Goal: Task Accomplishment & Management: Manage account settings

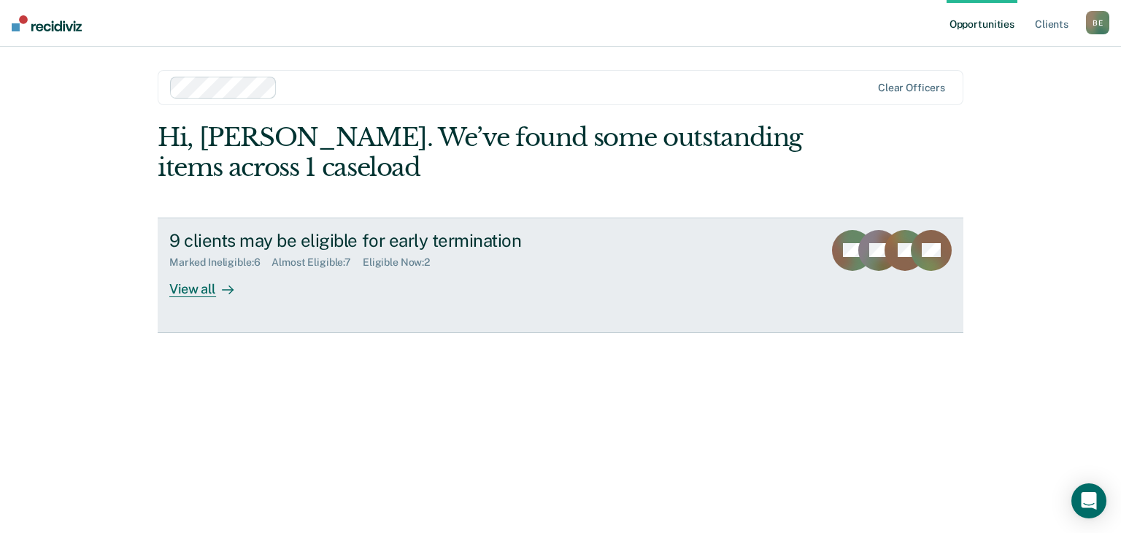
click at [204, 285] on div "View all" at bounding box center [210, 283] width 82 height 28
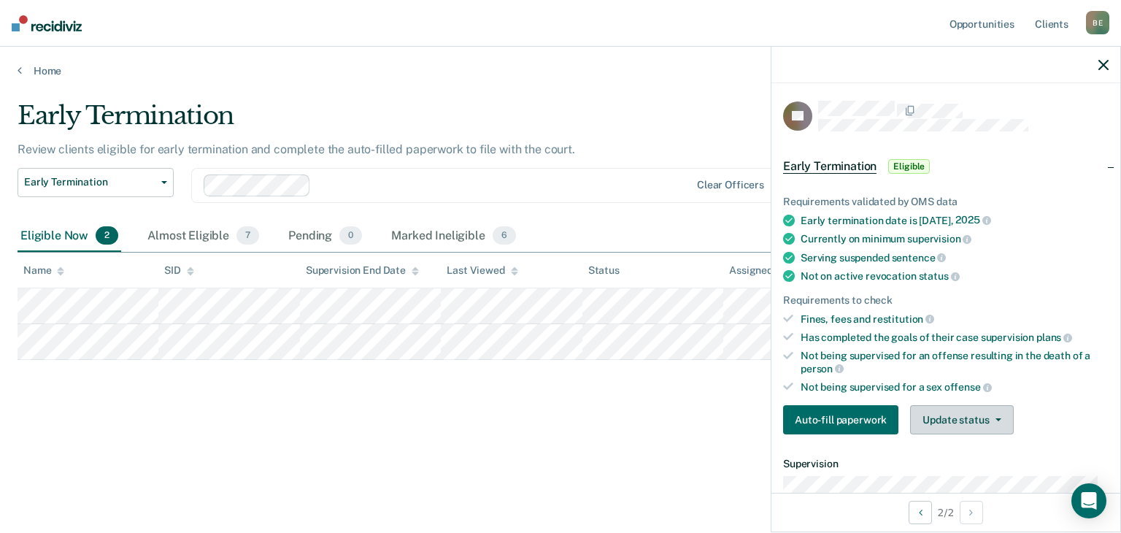
click at [955, 415] on button "Update status" at bounding box center [961, 419] width 103 height 29
click at [993, 472] on button "Mark Ineligible" at bounding box center [980, 477] width 141 height 23
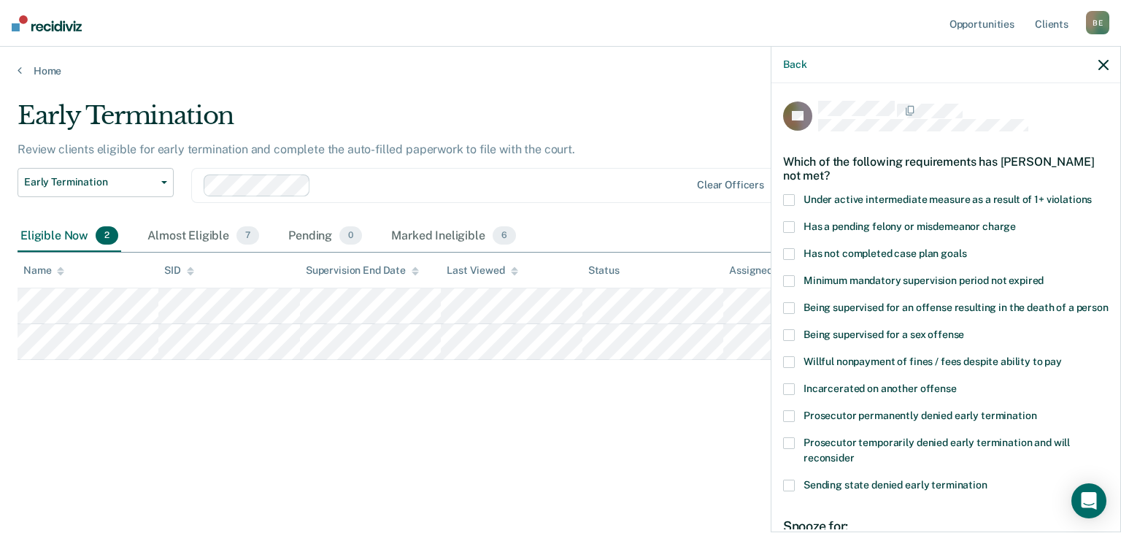
click at [793, 223] on span at bounding box center [789, 227] width 12 height 12
click at [1016, 221] on input "Has a pending felony or misdemeanor charge" at bounding box center [1016, 221] width 0 height 0
click at [785, 252] on span at bounding box center [789, 254] width 12 height 12
click at [966, 248] on input "Has not completed case plan goals" at bounding box center [966, 248] width 0 height 0
click at [787, 368] on span at bounding box center [789, 362] width 12 height 12
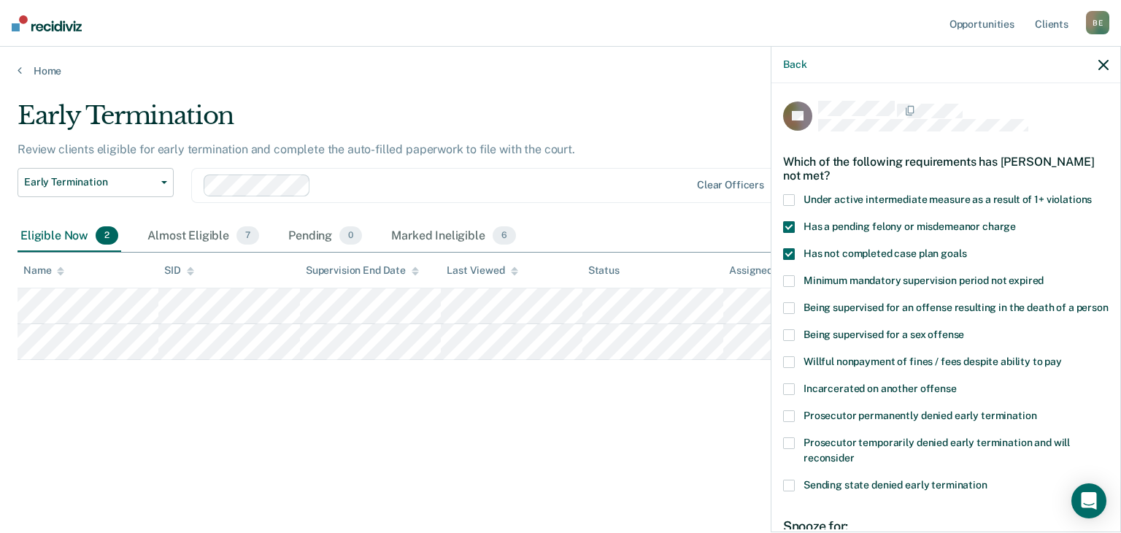
click at [1062, 356] on input "Willful nonpayment of fines / fees despite ability to pay" at bounding box center [1062, 356] width 0 height 0
click at [792, 449] on span at bounding box center [789, 443] width 12 height 12
click at [855, 452] on input "Prosecutor temporarily denied early termination and will reconsider" at bounding box center [855, 452] width 0 height 0
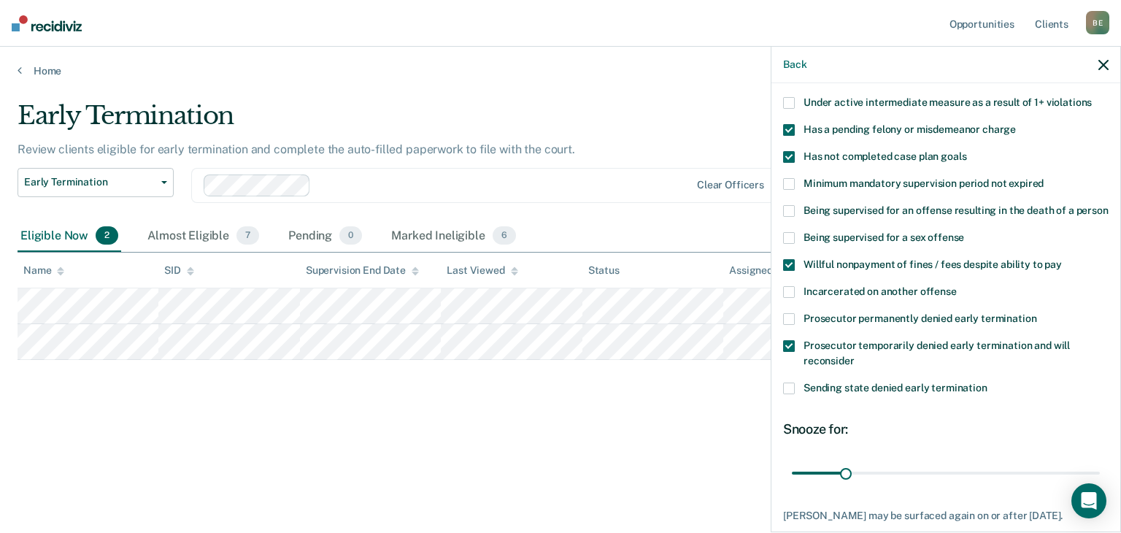
scroll to position [207, 0]
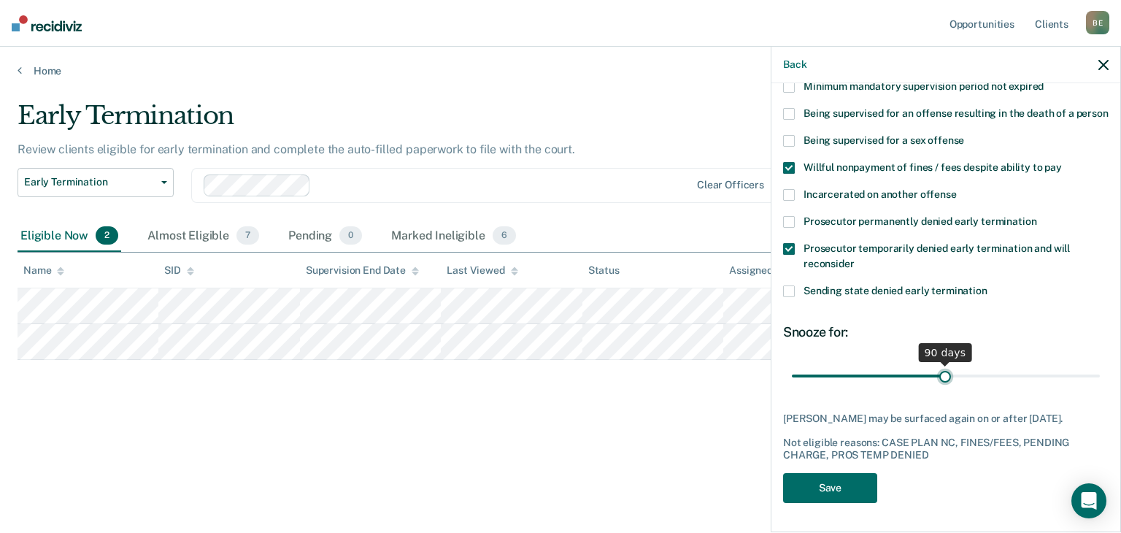
drag, startPoint x: 842, startPoint y: 375, endPoint x: 939, endPoint y: 379, distance: 96.4
type input "90"
click at [939, 379] on input "range" at bounding box center [946, 376] width 308 height 26
click at [839, 482] on button "Save" at bounding box center [830, 488] width 94 height 30
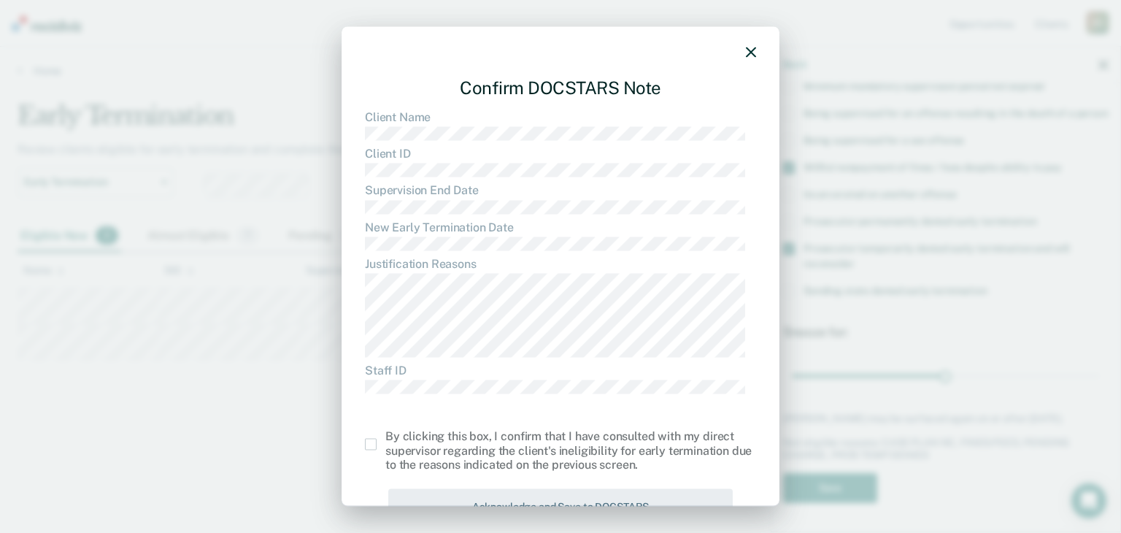
click at [375, 442] on span at bounding box center [371, 445] width 12 height 12
click at [385, 439] on input "checkbox" at bounding box center [385, 439] width 0 height 0
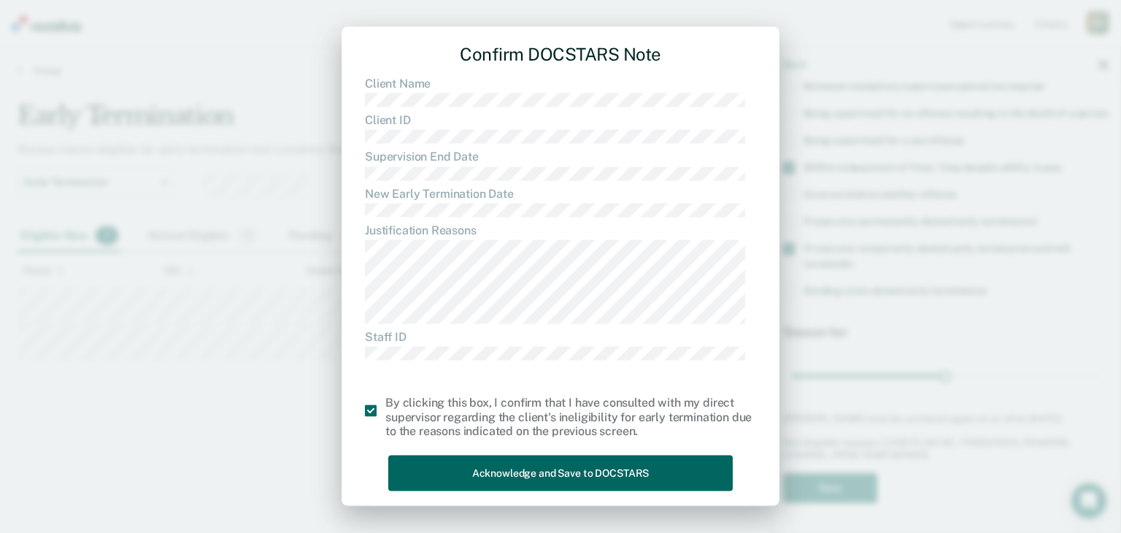
scroll to position [47, 0]
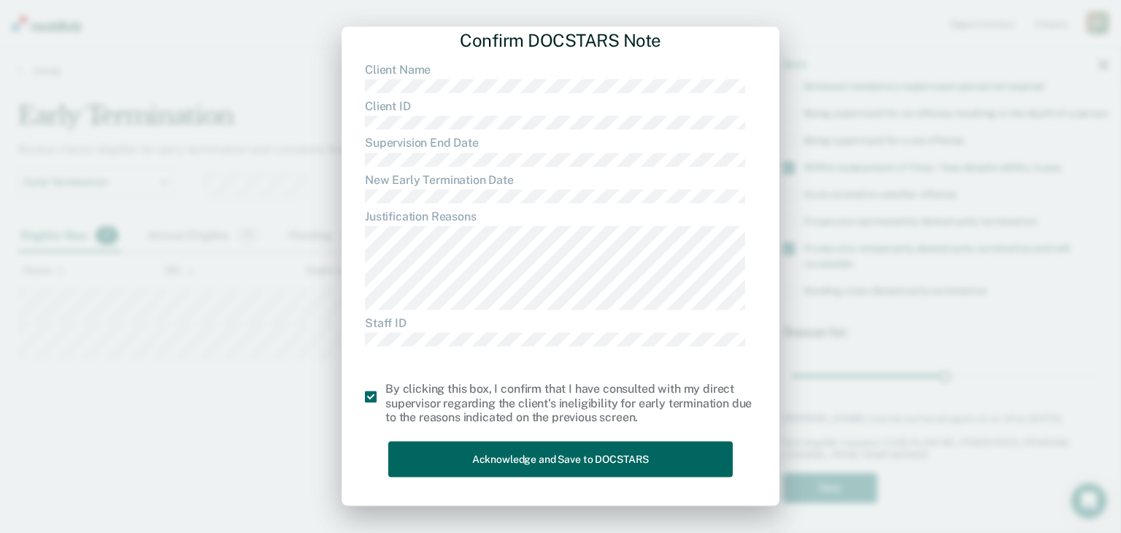
click at [553, 463] on button "Acknowledge and Save to DOCSTARS" at bounding box center [560, 460] width 344 height 36
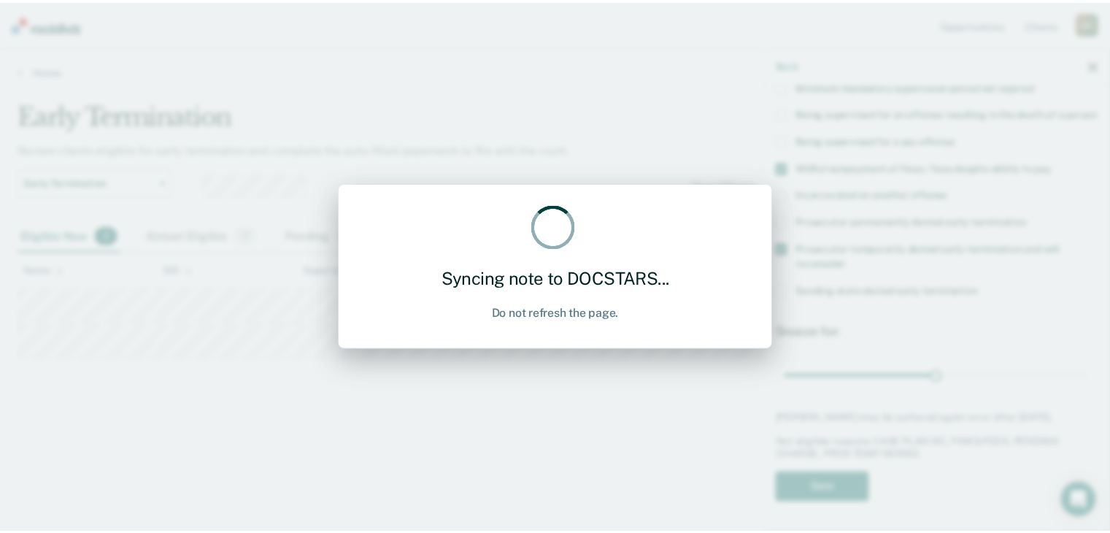
scroll to position [0, 0]
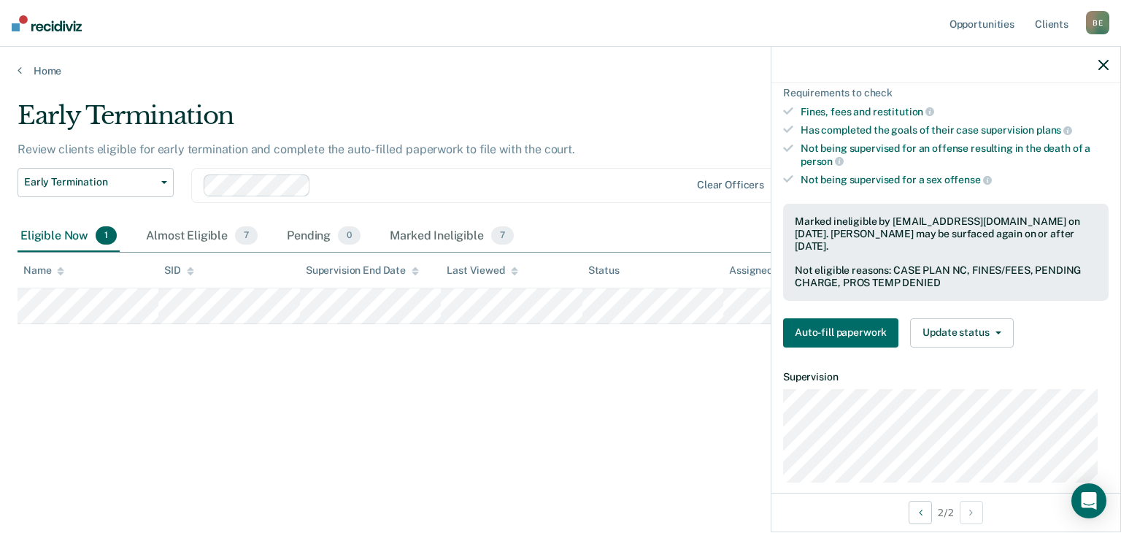
click at [1102, 63] on icon "button" at bounding box center [1103, 65] width 10 height 10
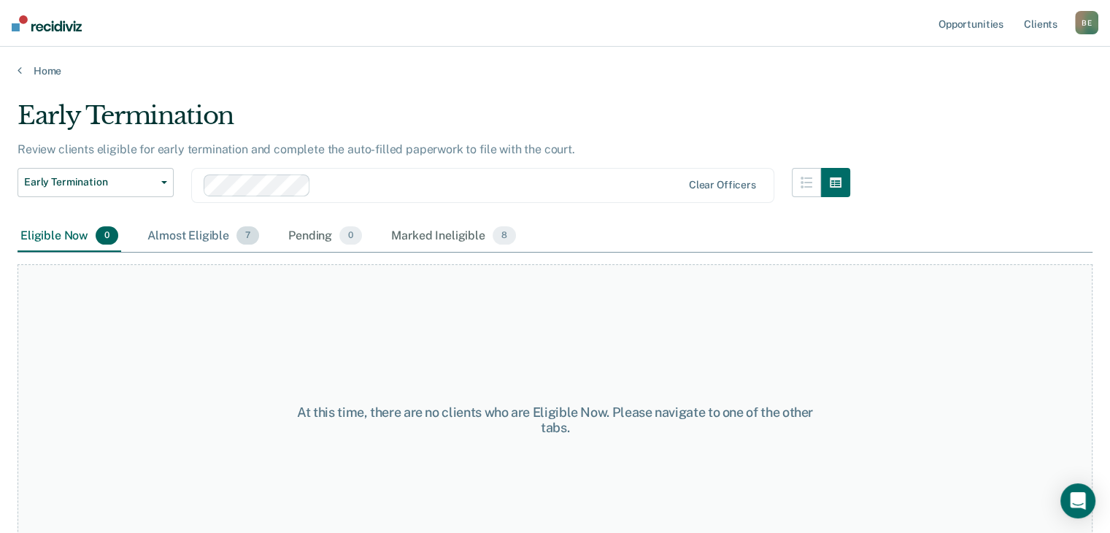
click at [181, 232] on div "Almost Eligible 7" at bounding box center [203, 236] width 117 height 32
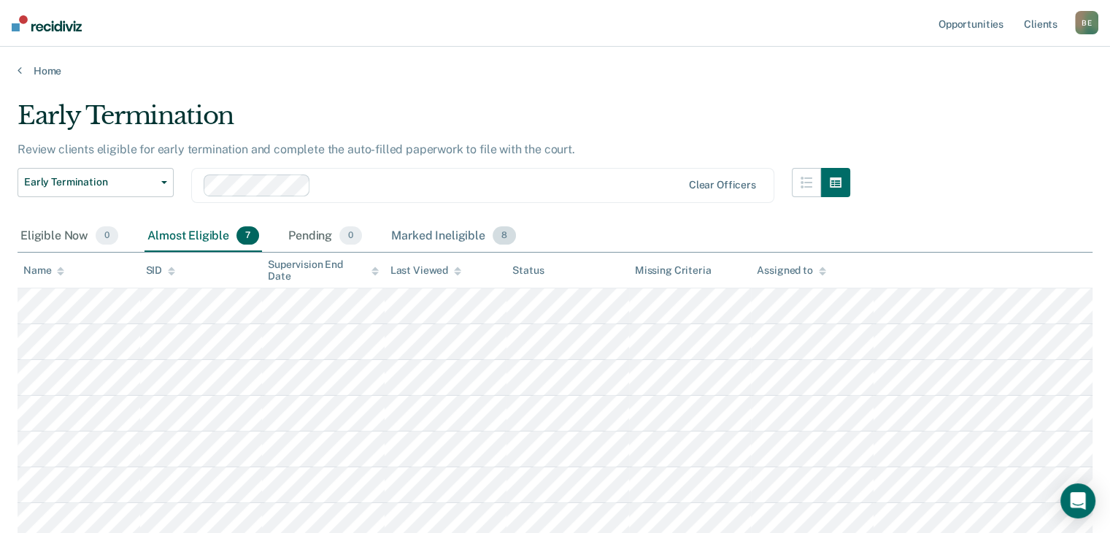
click at [429, 237] on div "Marked Ineligible 8" at bounding box center [453, 236] width 131 height 32
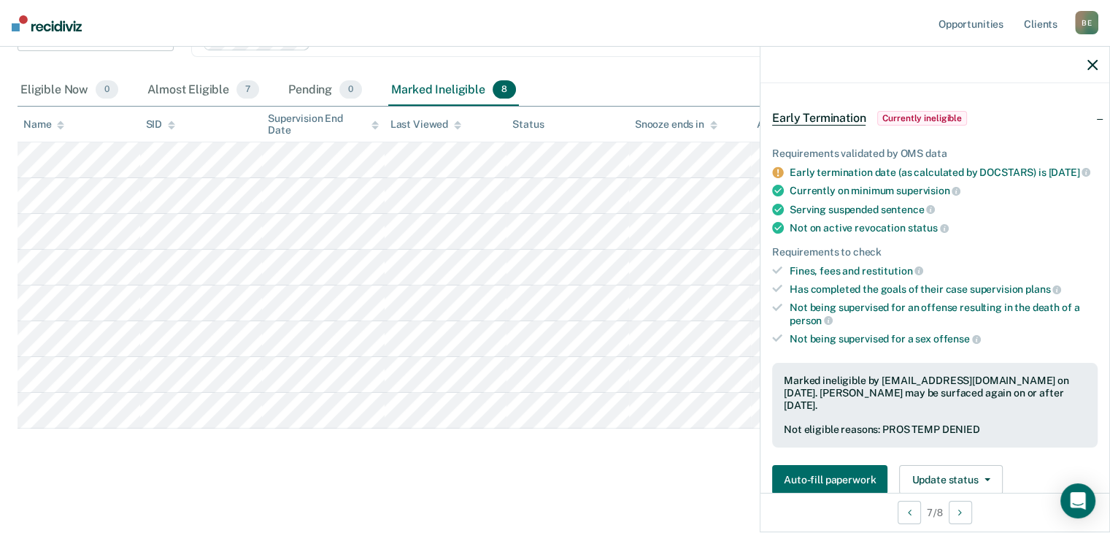
scroll to position [73, 0]
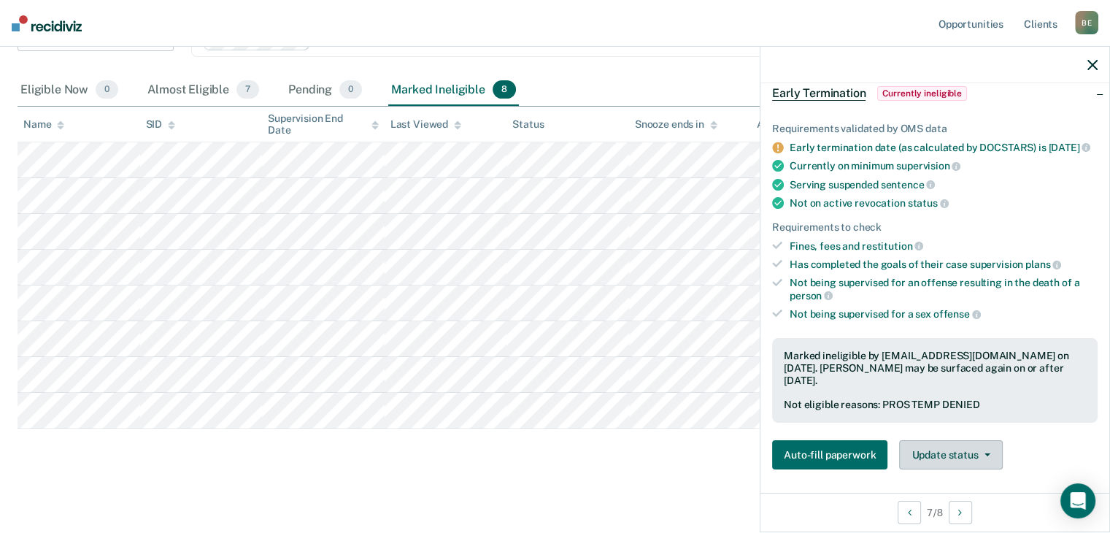
click at [950, 458] on button "Update status" at bounding box center [950, 454] width 103 height 29
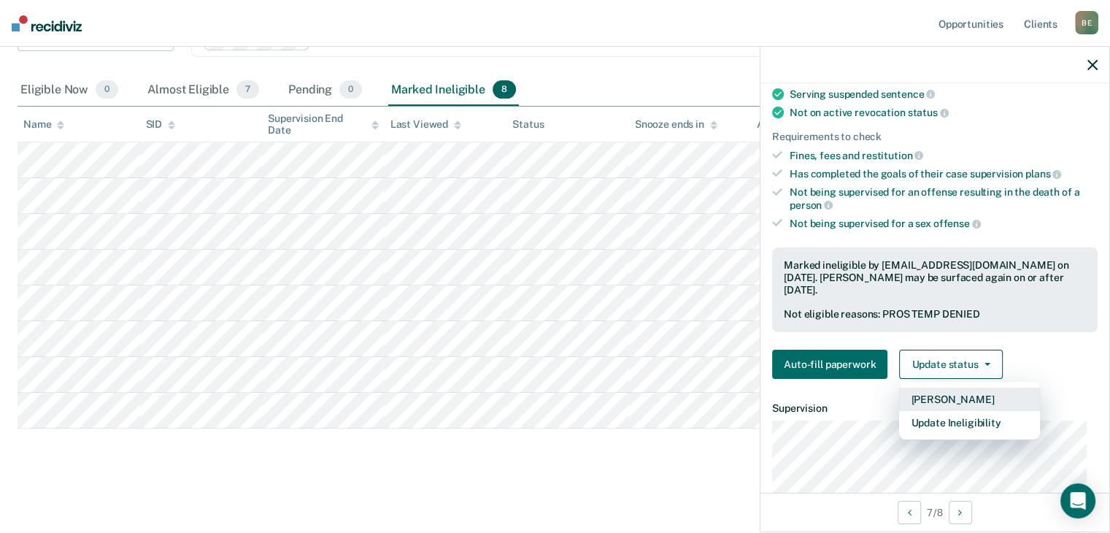
scroll to position [234, 0]
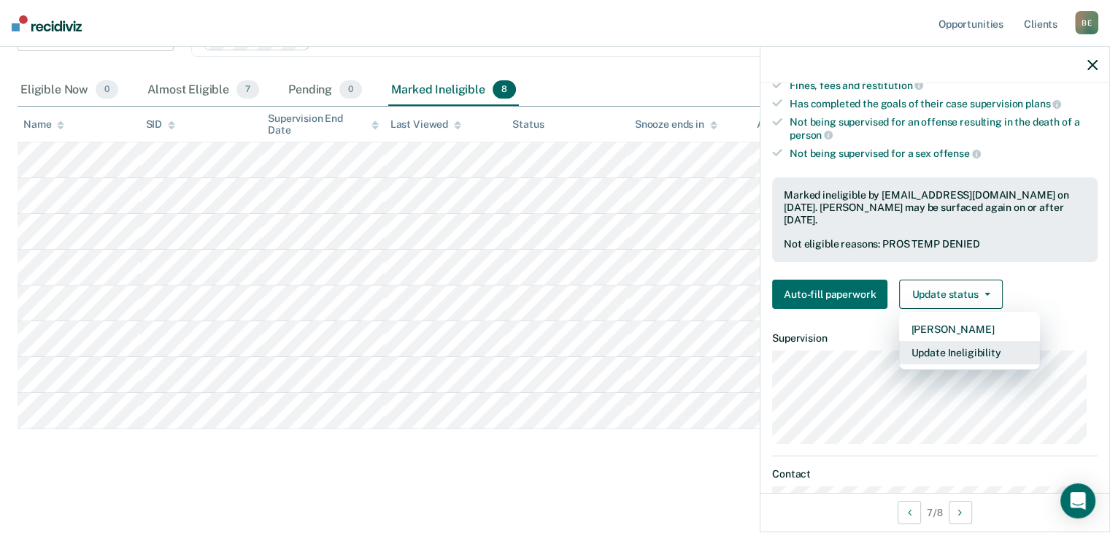
click at [952, 360] on button "Update Ineligibility" at bounding box center [969, 352] width 141 height 23
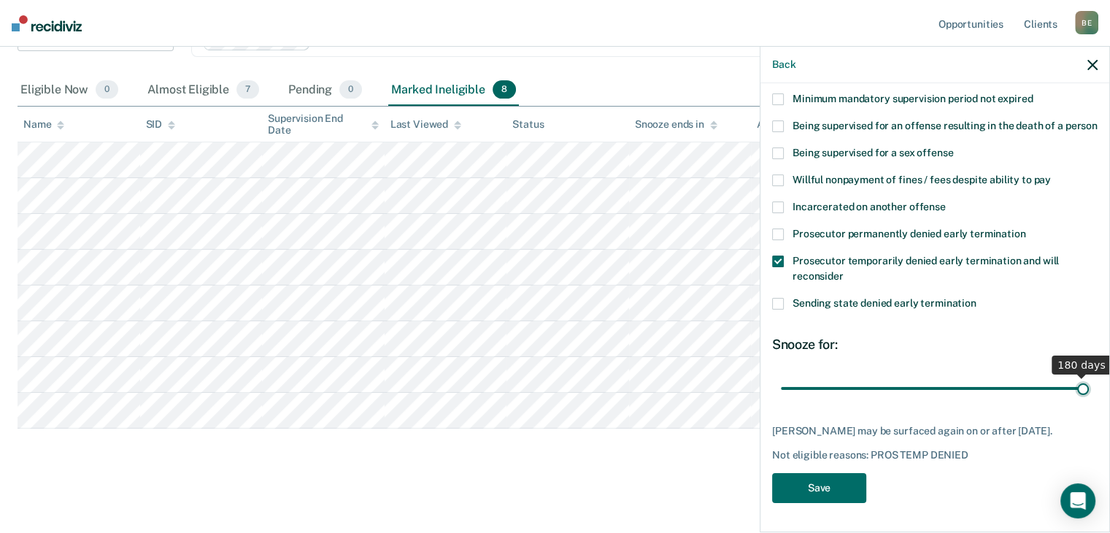
drag, startPoint x: 857, startPoint y: 390, endPoint x: 1088, endPoint y: 388, distance: 231.4
type input "180"
click at [1088, 388] on input "range" at bounding box center [935, 389] width 308 height 26
click at [779, 233] on span at bounding box center [778, 234] width 12 height 12
click at [1025, 228] on input "Prosecutor permanently denied early termination" at bounding box center [1025, 228] width 0 height 0
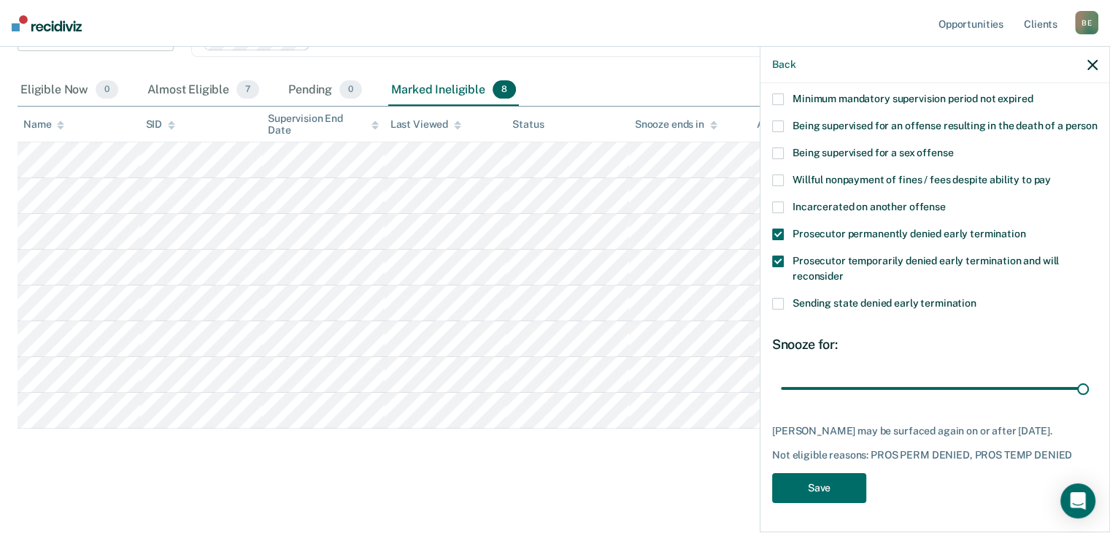
click at [777, 261] on span at bounding box center [778, 261] width 12 height 12
click at [844, 271] on input "Prosecutor temporarily denied early termination and will reconsider" at bounding box center [844, 271] width 0 height 0
click at [828, 486] on button "Save" at bounding box center [819, 488] width 94 height 30
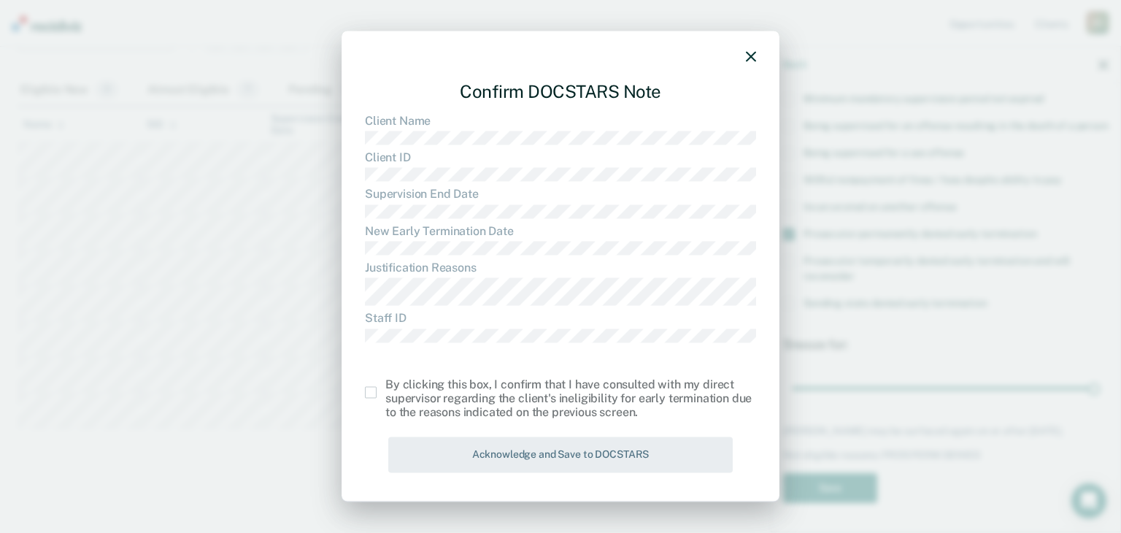
click at [377, 392] on label at bounding box center [375, 393] width 20 height 12
click at [385, 387] on input "checkbox" at bounding box center [385, 387] width 0 height 0
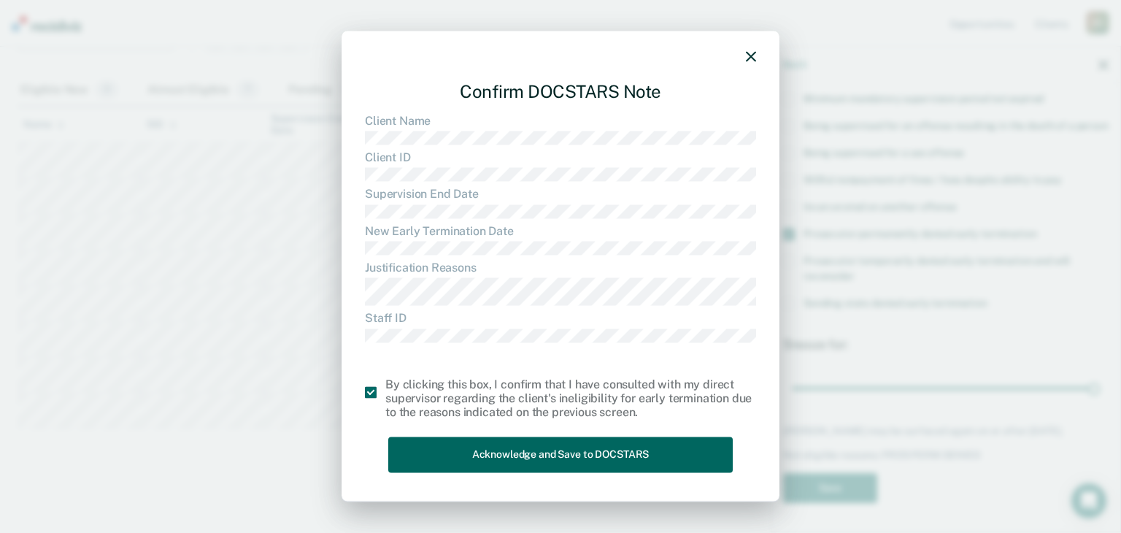
click at [503, 449] on button "Acknowledge and Save to DOCSTARS" at bounding box center [560, 455] width 344 height 36
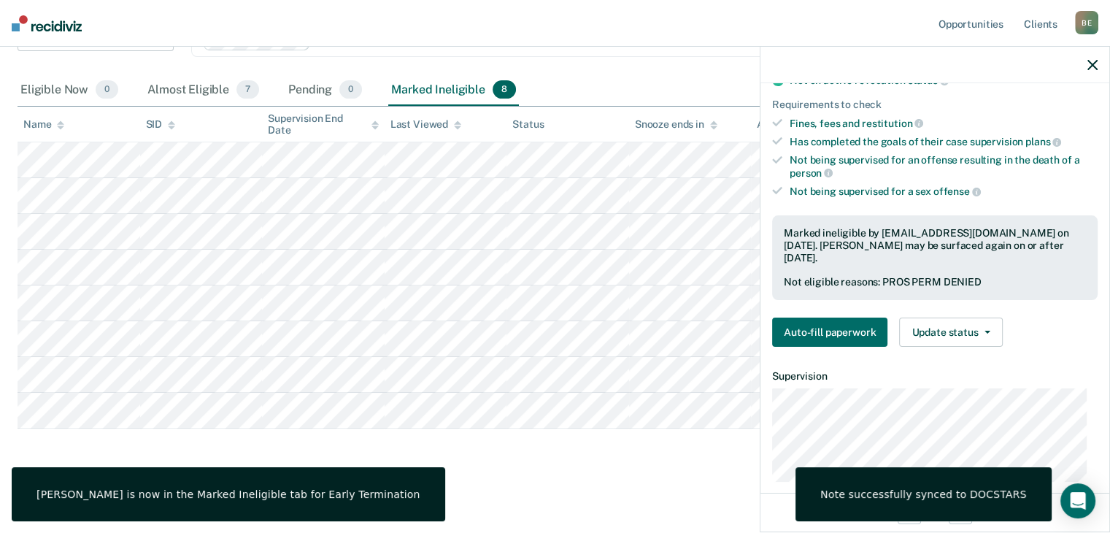
click at [1092, 66] on icon "button" at bounding box center [1092, 65] width 10 height 10
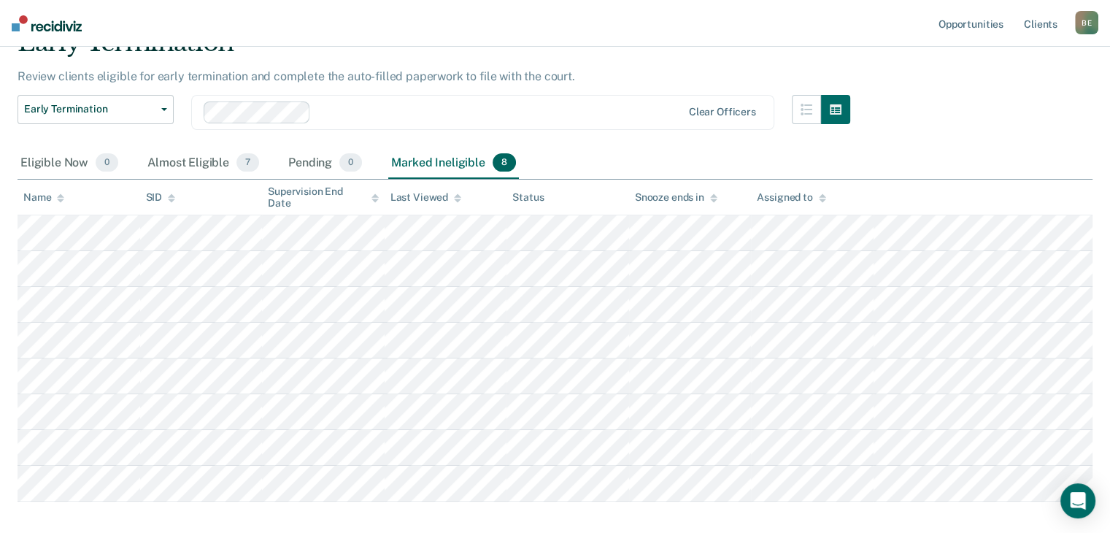
scroll to position [73, 0]
click at [187, 163] on div "Almost Eligible 7" at bounding box center [203, 163] width 117 height 32
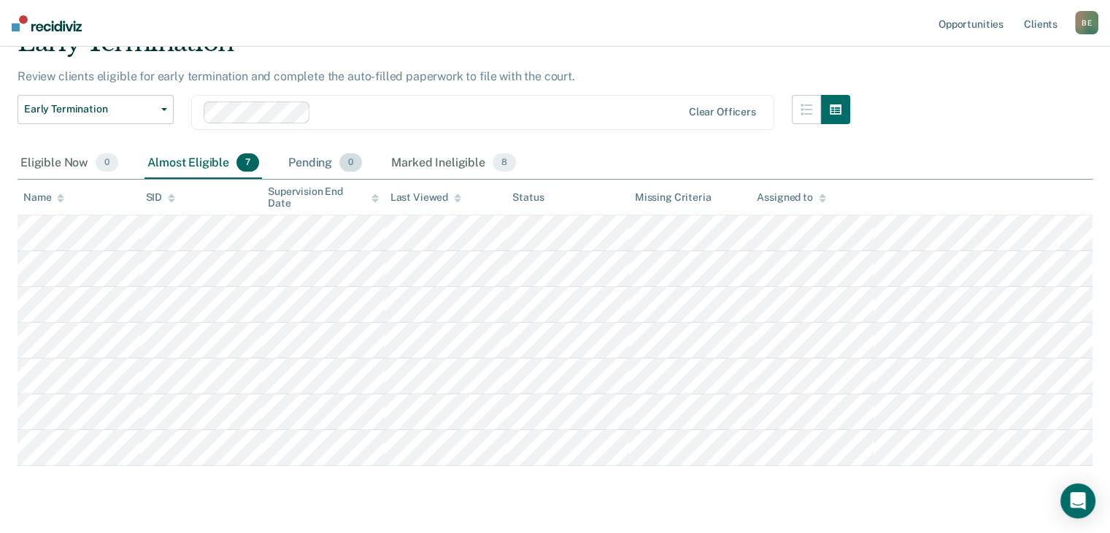
click at [302, 160] on div "Pending 0" at bounding box center [325, 163] width 80 height 32
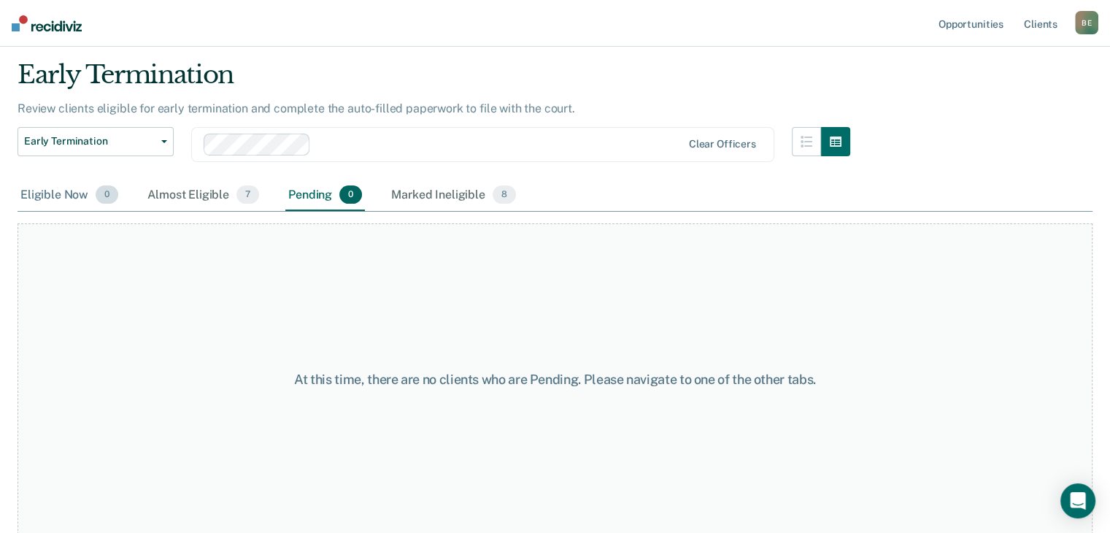
click at [45, 193] on div "Eligible Now 0" at bounding box center [70, 196] width 104 height 32
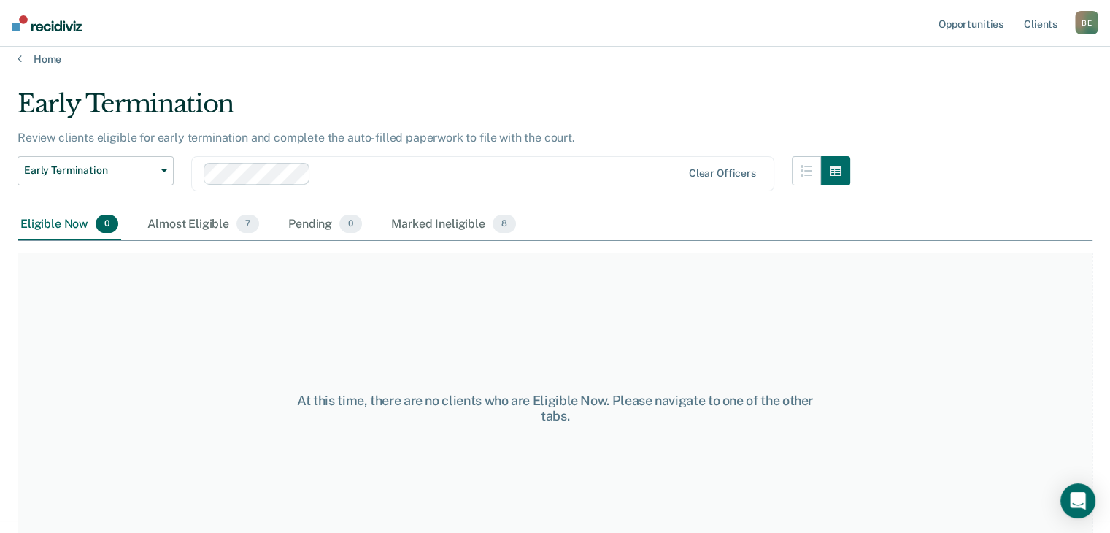
scroll to position [0, 0]
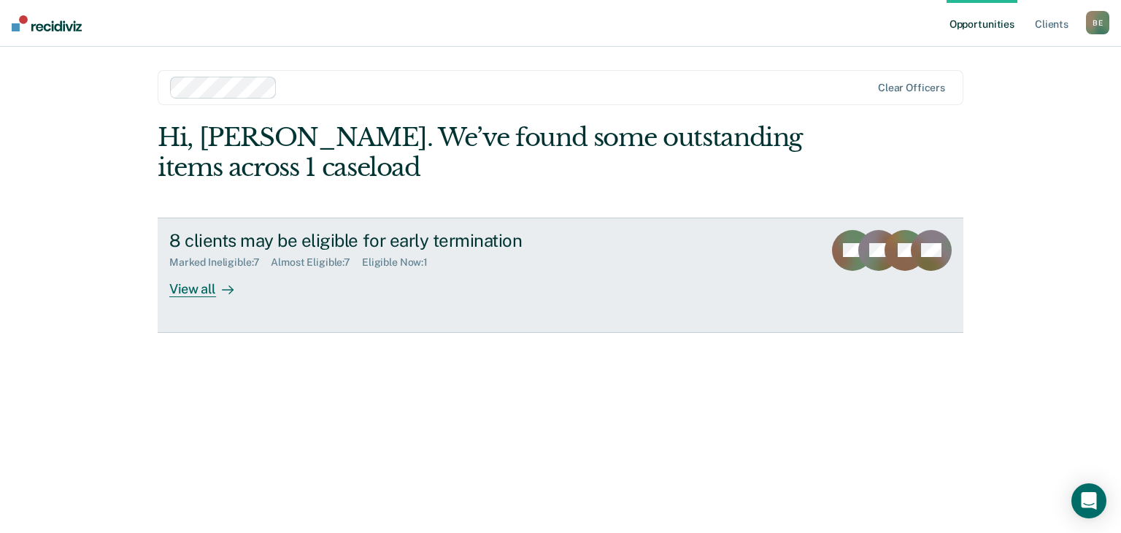
click at [202, 287] on div "View all" at bounding box center [210, 283] width 82 height 28
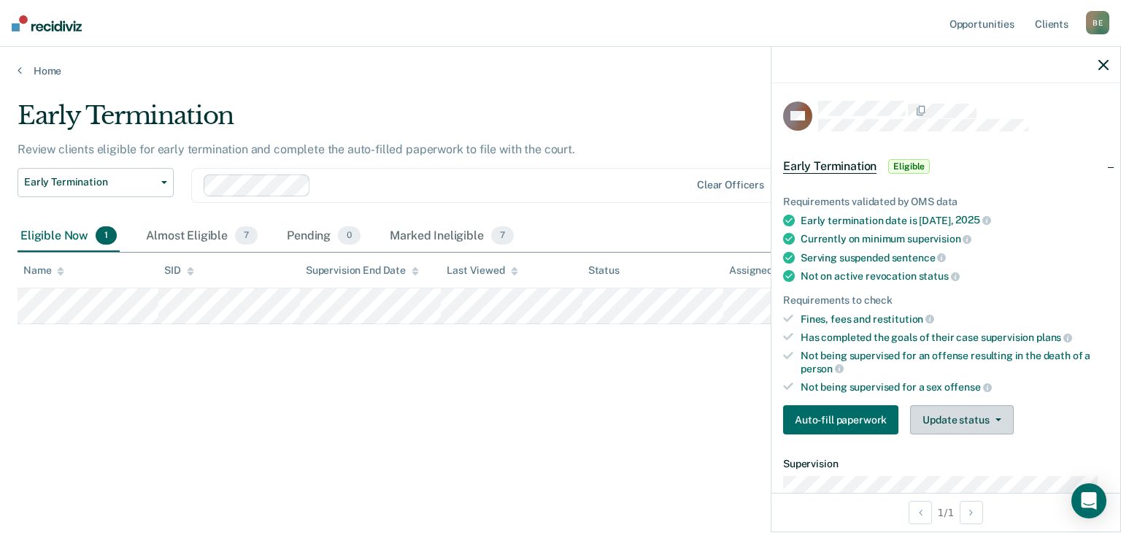
click at [947, 421] on button "Update status" at bounding box center [961, 419] width 103 height 29
click at [945, 474] on button "Mark Ineligible" at bounding box center [980, 477] width 141 height 23
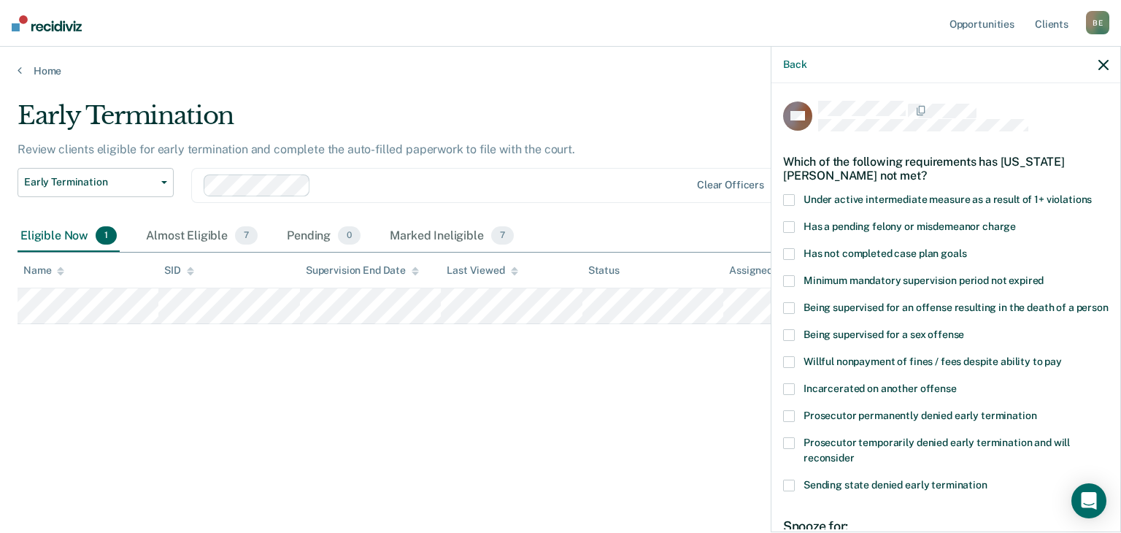
click at [785, 252] on span at bounding box center [789, 254] width 12 height 12
click at [966, 248] on input "Has not completed case plan goals" at bounding box center [966, 248] width 0 height 0
click at [789, 449] on span at bounding box center [789, 443] width 12 height 12
click at [855, 452] on input "Prosecutor temporarily denied early termination and will reconsider" at bounding box center [855, 452] width 0 height 0
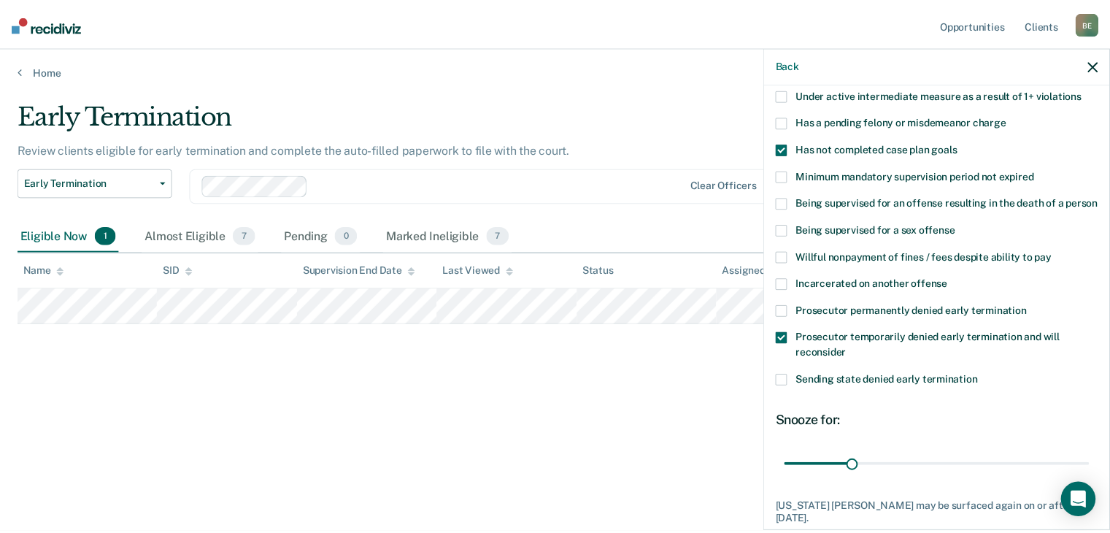
scroll to position [196, 0]
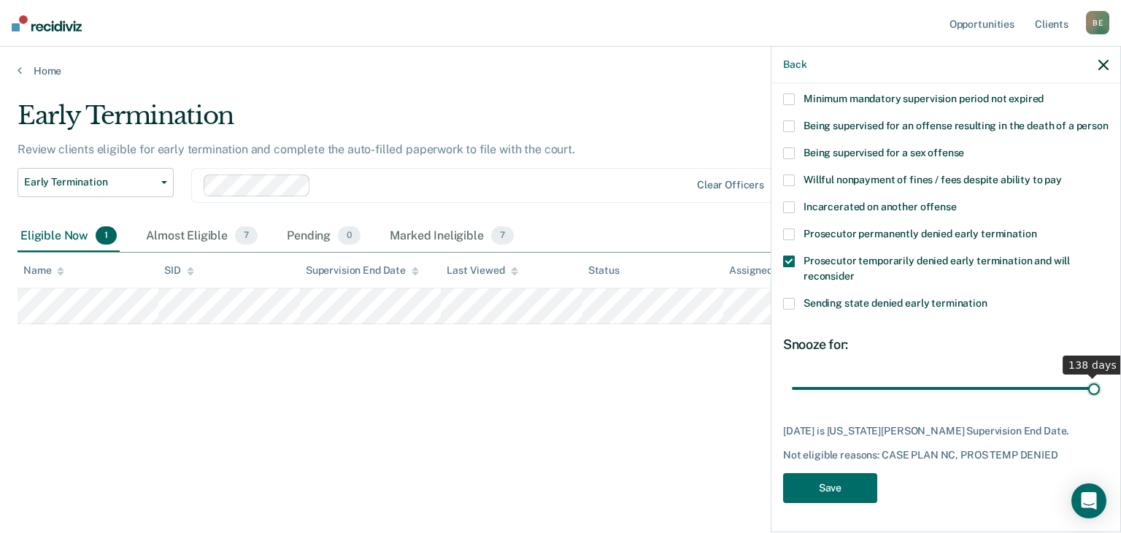
drag, startPoint x: 860, startPoint y: 389, endPoint x: 1106, endPoint y: 387, distance: 246.0
click at [1100, 387] on input "range" at bounding box center [946, 389] width 308 height 26
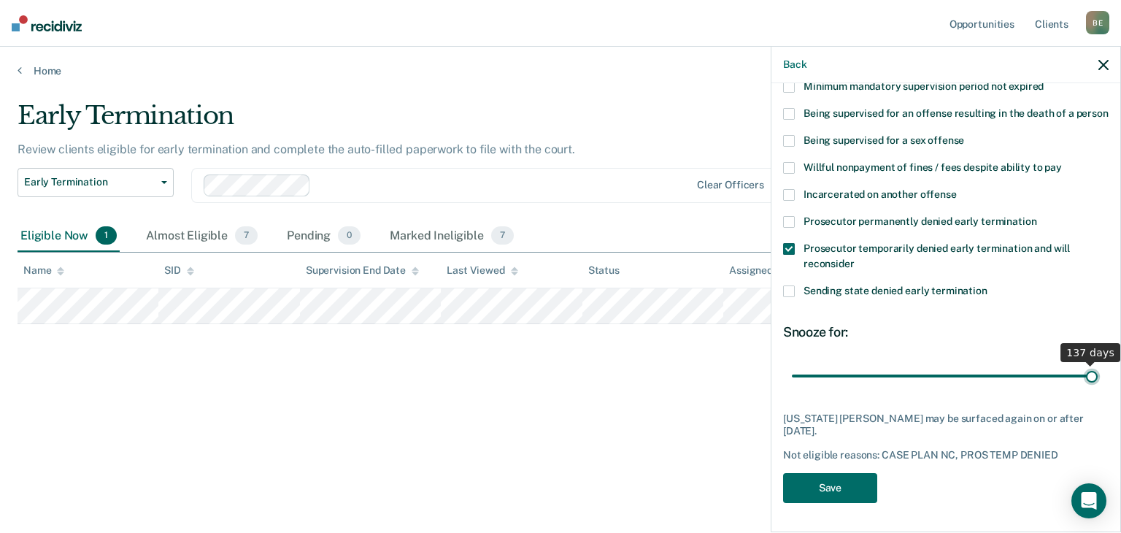
type input "138"
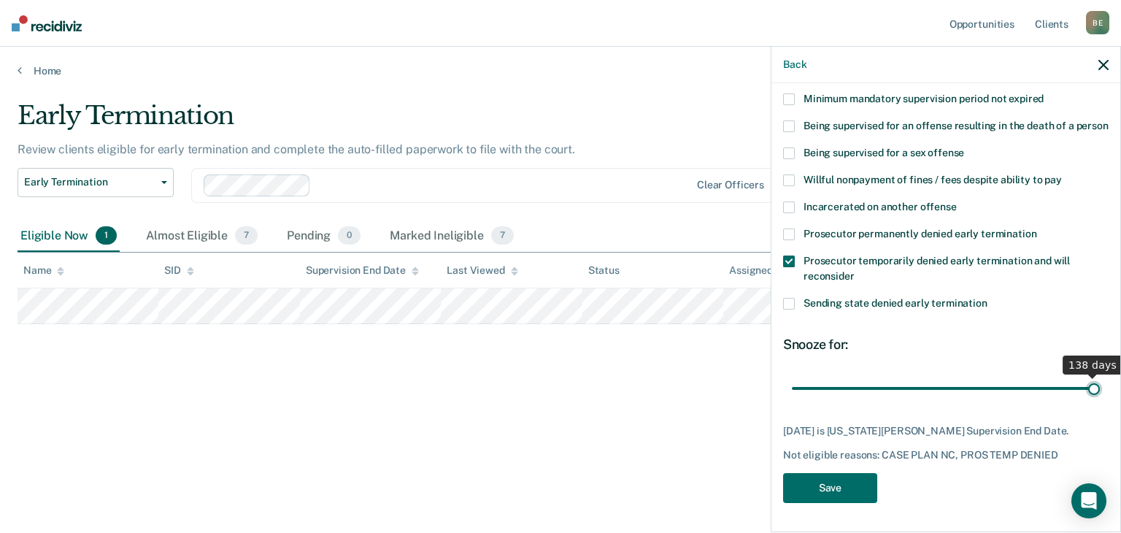
click at [1082, 391] on input "range" at bounding box center [946, 389] width 308 height 26
click at [832, 486] on button "Save" at bounding box center [830, 488] width 94 height 30
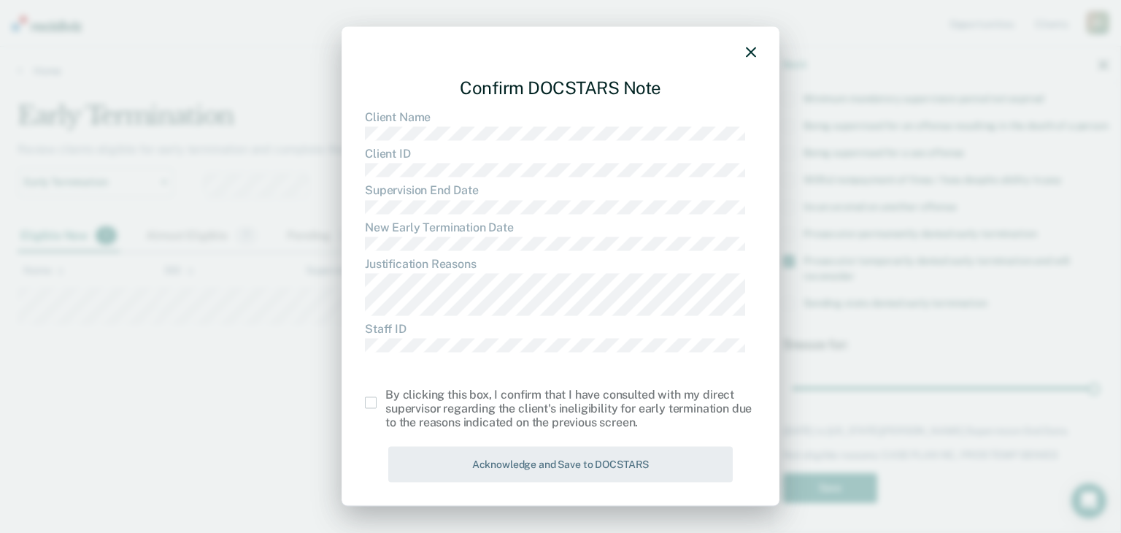
click at [371, 399] on span at bounding box center [371, 402] width 12 height 12
click at [385, 396] on input "checkbox" at bounding box center [385, 396] width 0 height 0
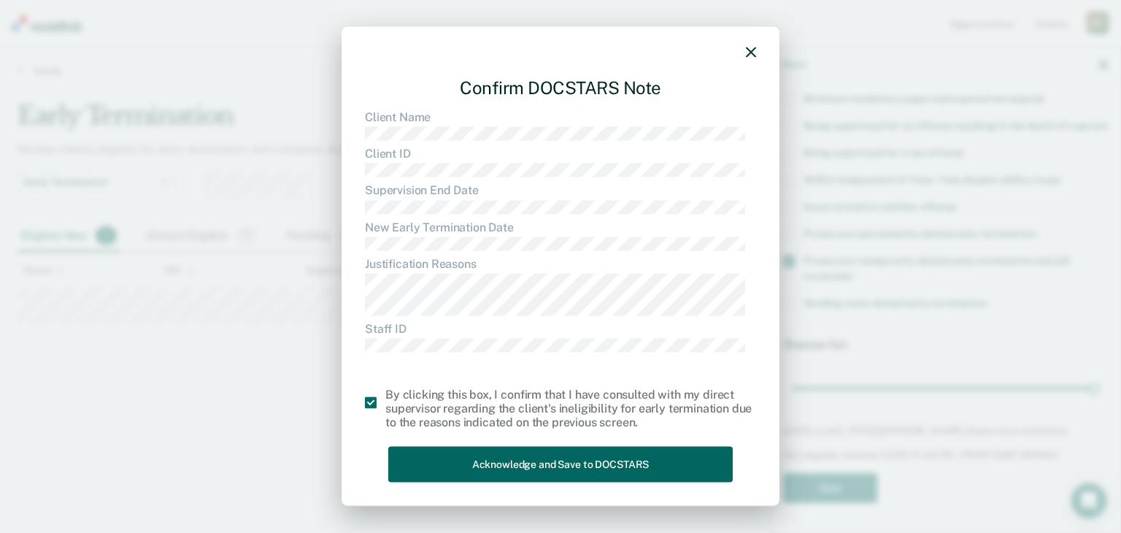
click at [529, 466] on button "Acknowledge and Save to DOCSTARS" at bounding box center [560, 465] width 344 height 36
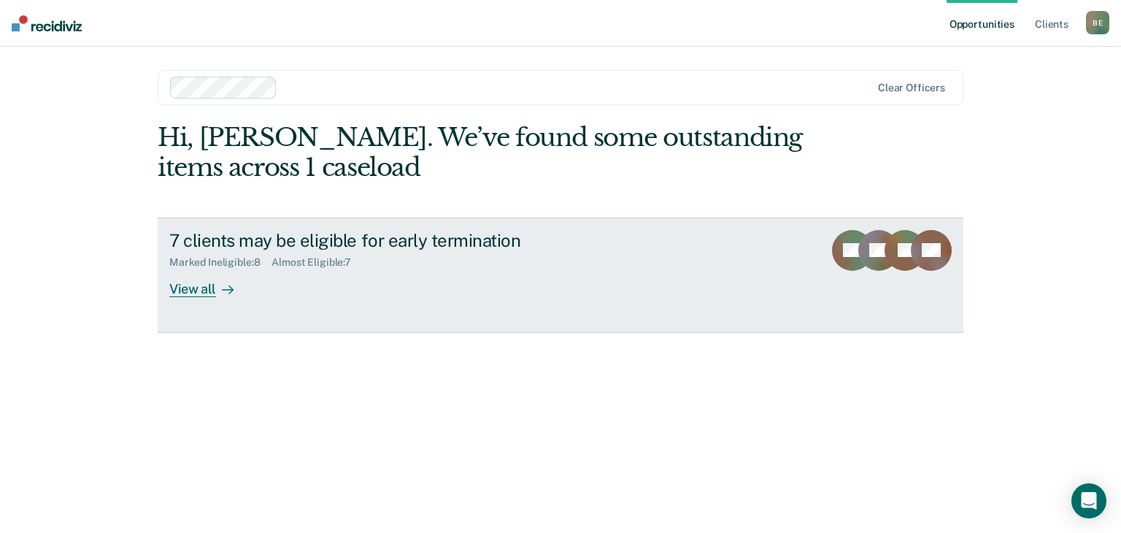
click at [201, 290] on div "View all" at bounding box center [210, 283] width 82 height 28
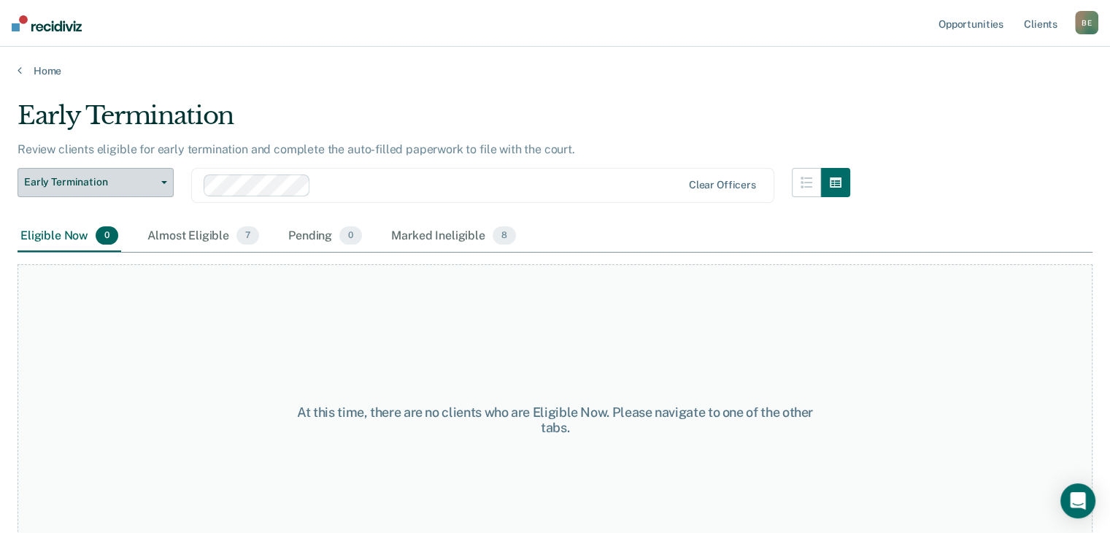
click at [166, 179] on button "Early Termination" at bounding box center [96, 182] width 156 height 29
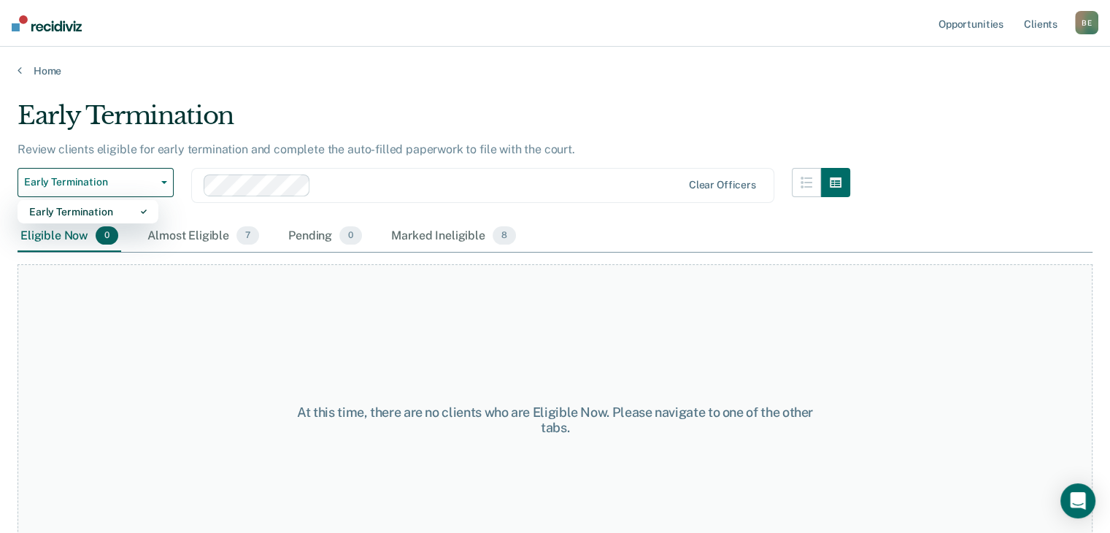
click at [594, 106] on div "Early Termination" at bounding box center [434, 122] width 833 height 42
